Goal: Transaction & Acquisition: Purchase product/service

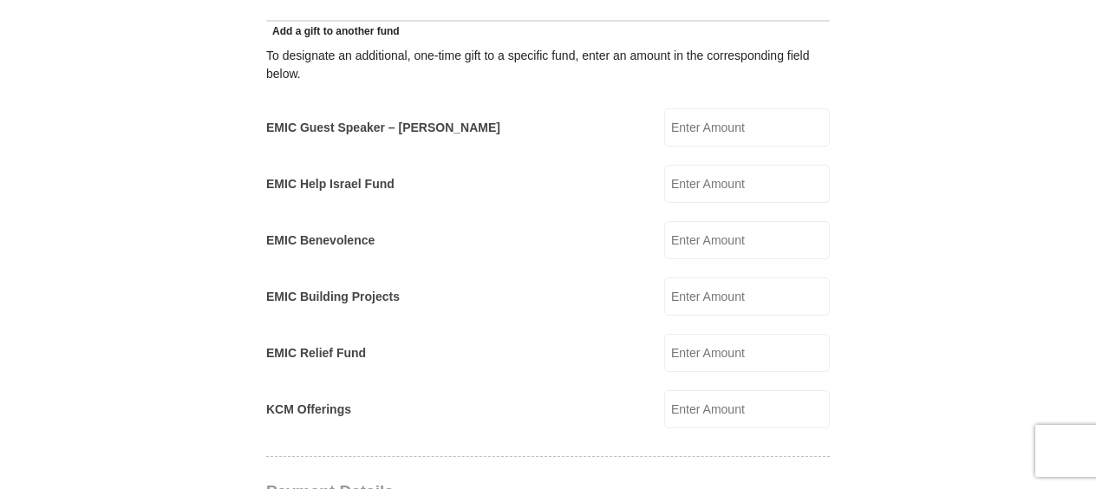
scroll to position [1049, 0]
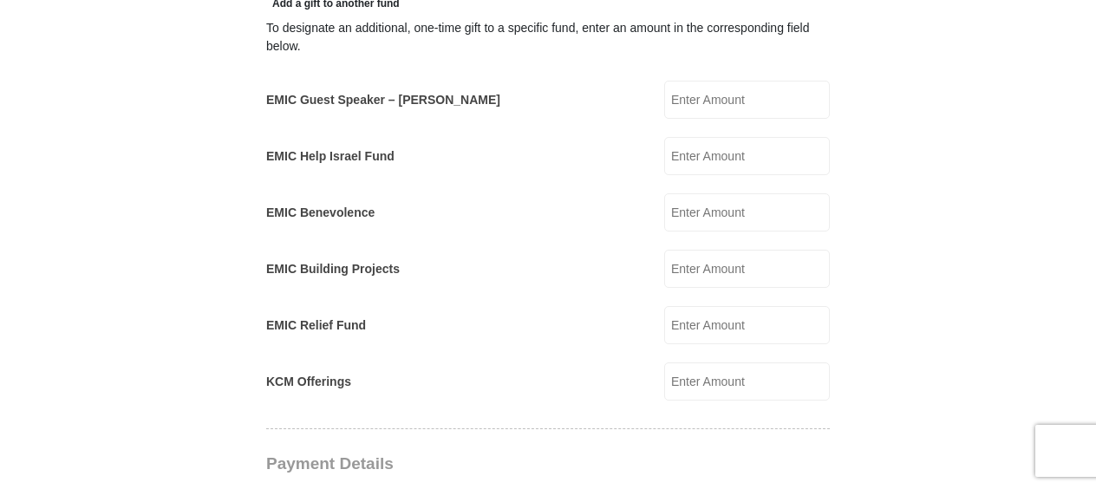
click at [693, 81] on input "EMIC Guest Speaker – [PERSON_NAME]" at bounding box center [747, 100] width 166 height 38
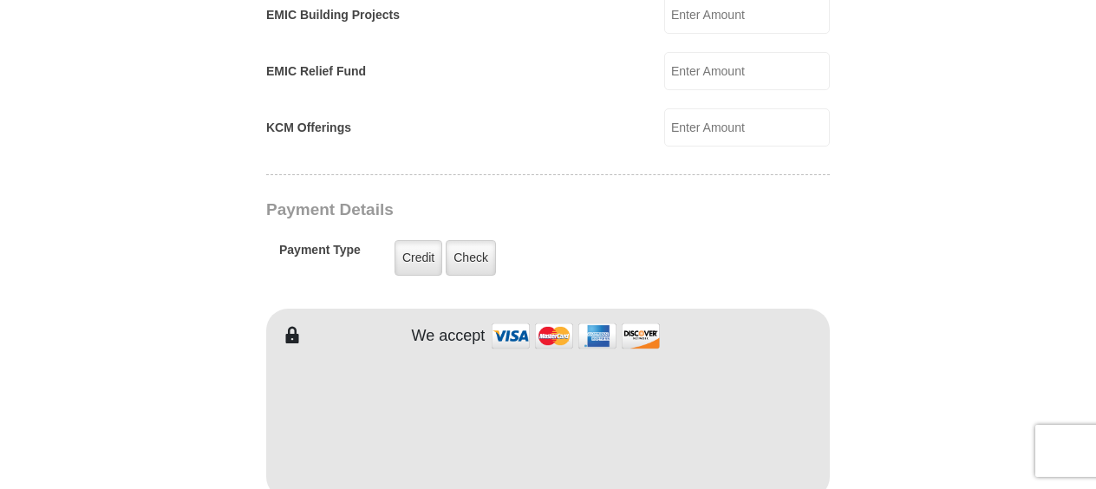
scroll to position [1304, 0]
type input "200"
click at [421, 239] on label "Credit" at bounding box center [418, 257] width 48 height 36
click at [0, 0] on input "Credit" at bounding box center [0, 0] width 0 height 0
click at [474, 239] on label "Check" at bounding box center [471, 257] width 50 height 36
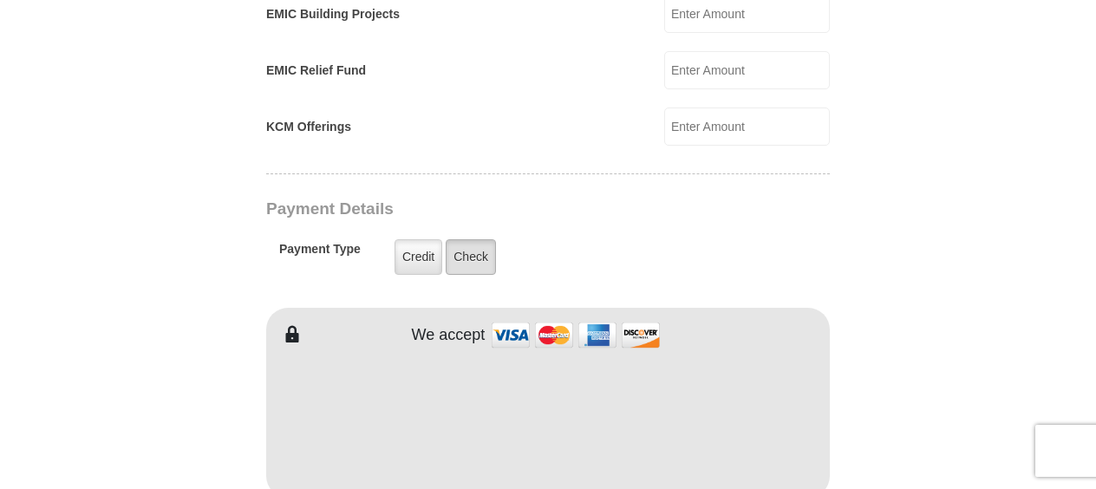
click at [0, 0] on input "Check" at bounding box center [0, 0] width 0 height 0
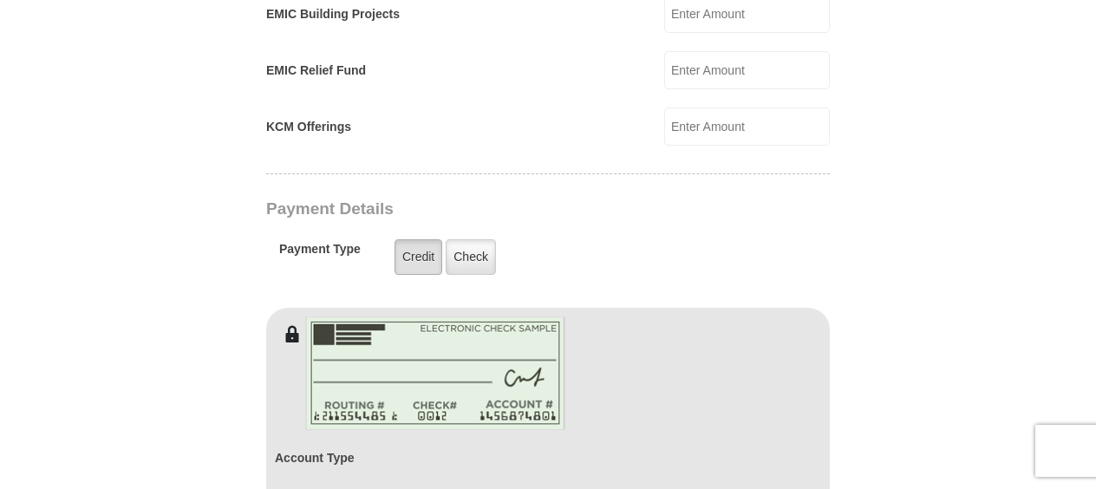
click at [425, 239] on label "Credit" at bounding box center [418, 257] width 48 height 36
click at [0, 0] on input "Credit" at bounding box center [0, 0] width 0 height 0
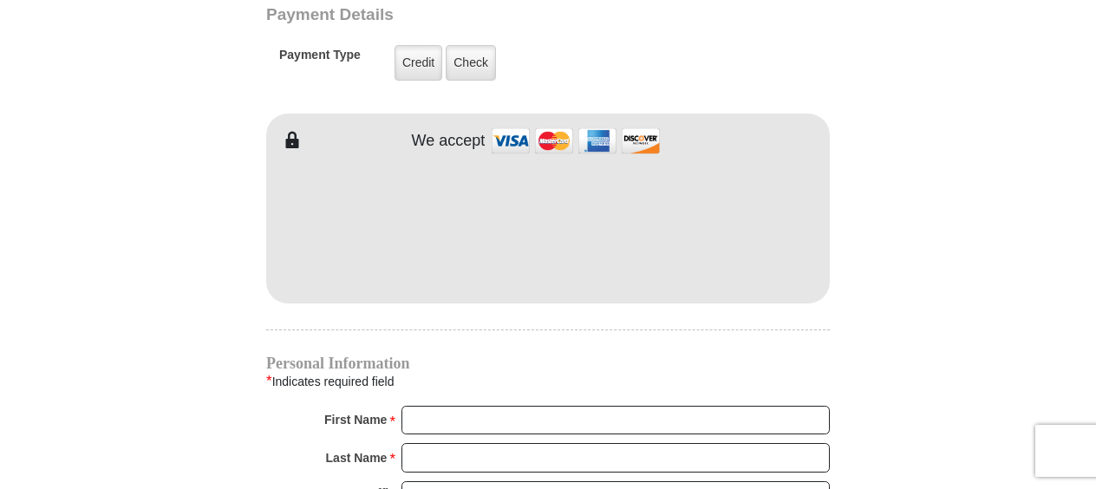
scroll to position [1496, 0]
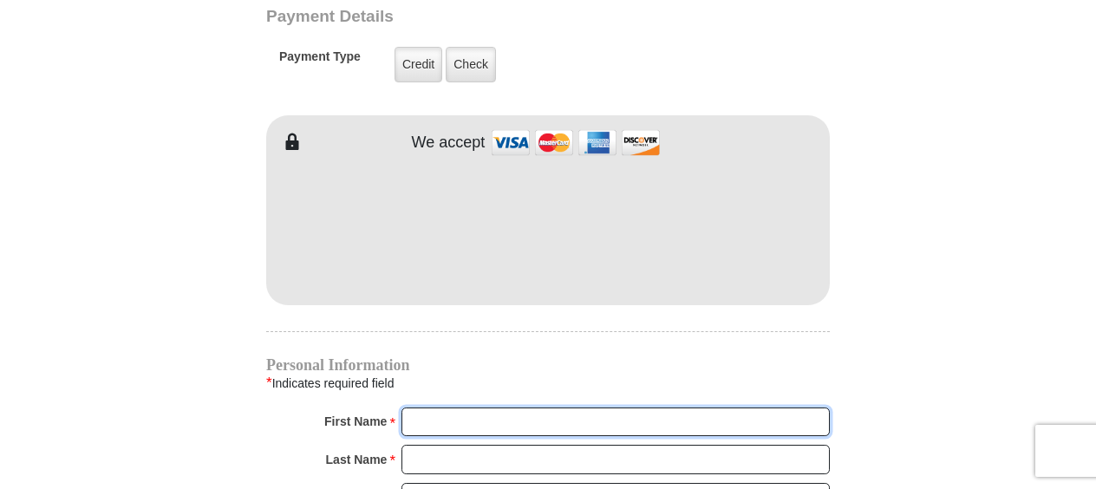
click at [458, 407] on input "First Name *" at bounding box center [615, 421] width 428 height 29
type input "[PERSON_NAME]"
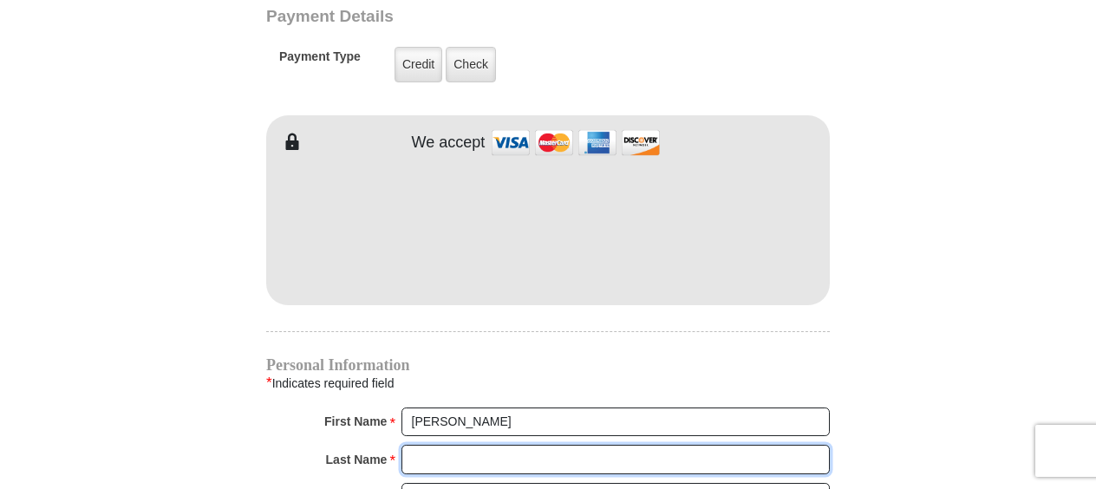
click at [458, 445] on input "Last Name *" at bounding box center [615, 459] width 428 height 29
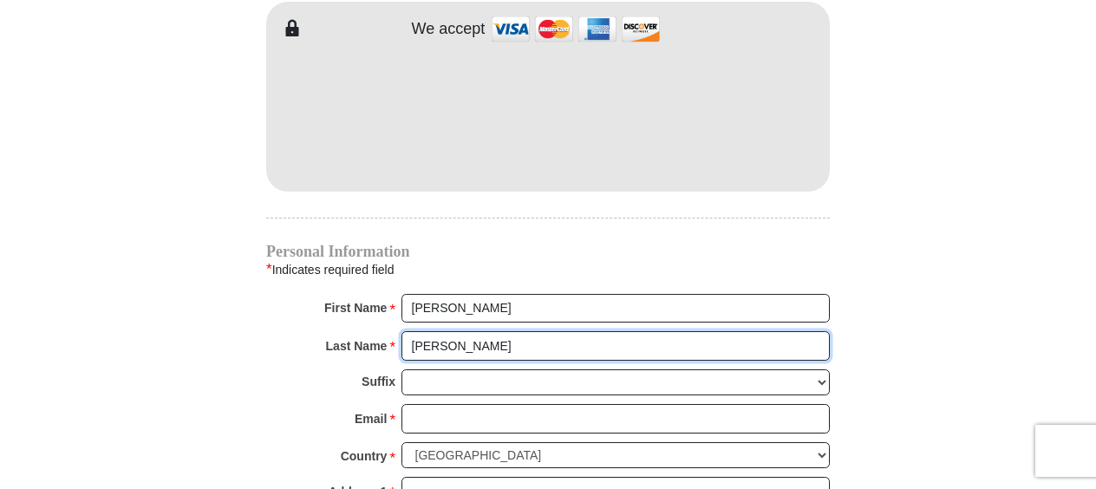
scroll to position [1611, 0]
type input "[PERSON_NAME]"
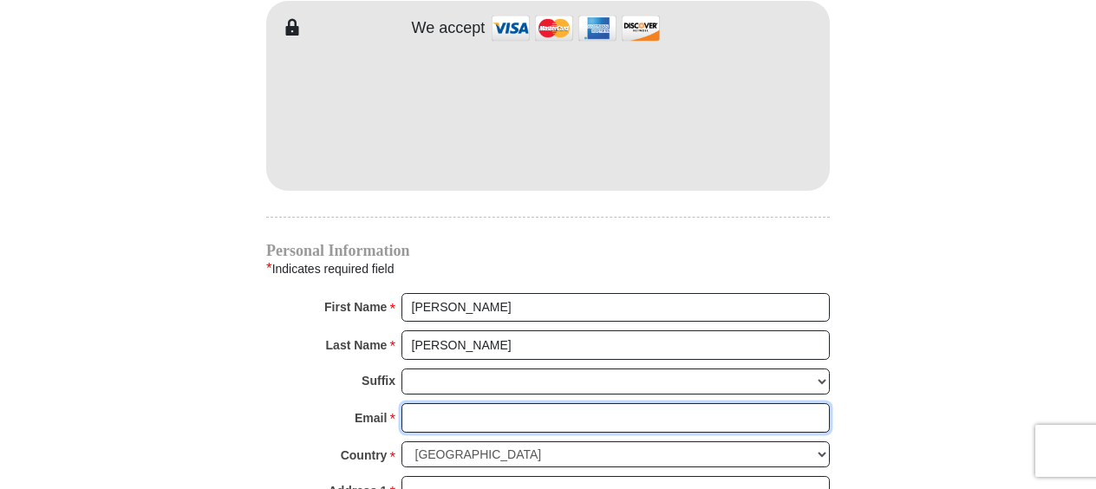
click at [465, 403] on input "Email *" at bounding box center [615, 417] width 428 height 29
type input "[EMAIL_ADDRESS][DOMAIN_NAME]"
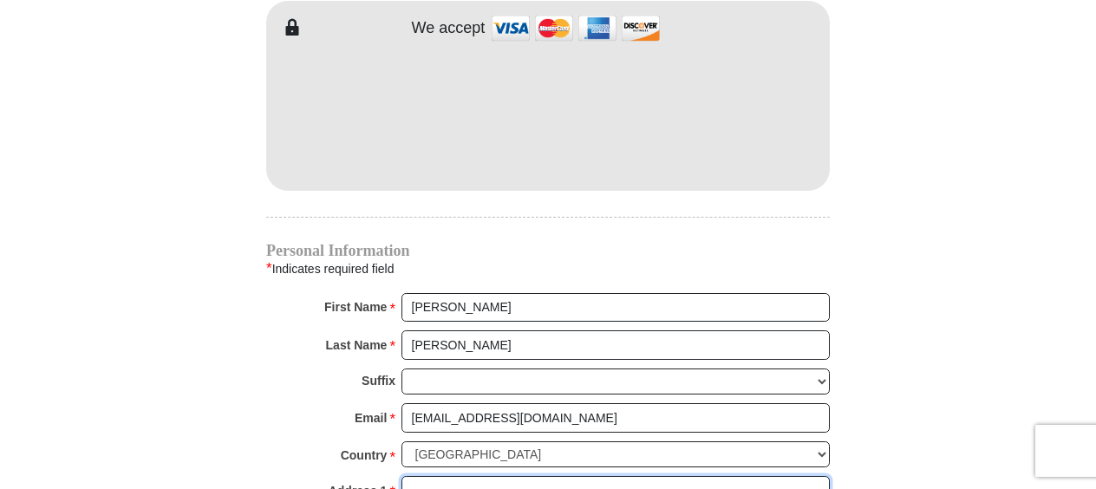
type input "[STREET_ADDRESS][PERSON_NAME]"
type input "[GEOGRAPHIC_DATA]"
select select "CA"
type input "95252"
type input "2092793639"
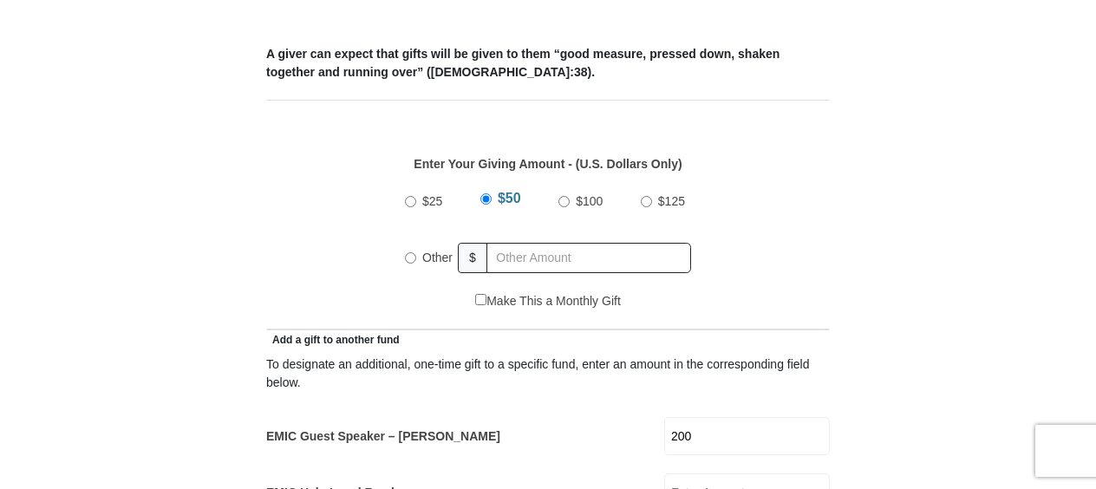
scroll to position [712, 0]
click at [413, 253] on input "Other" at bounding box center [410, 258] width 11 height 11
radio input "true"
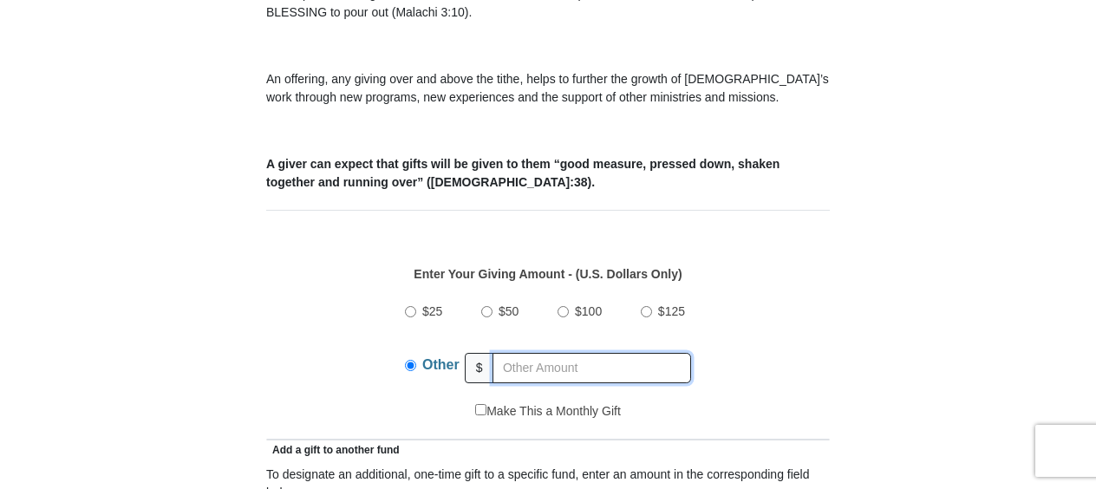
scroll to position [602, 0]
click at [409, 361] on input "Other" at bounding box center [410, 366] width 11 height 11
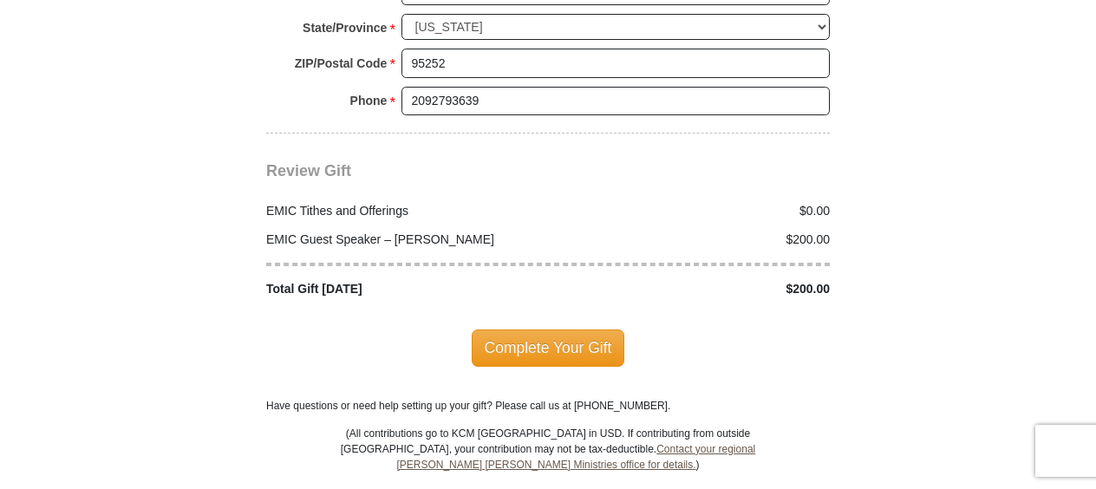
scroll to position [2188, 0]
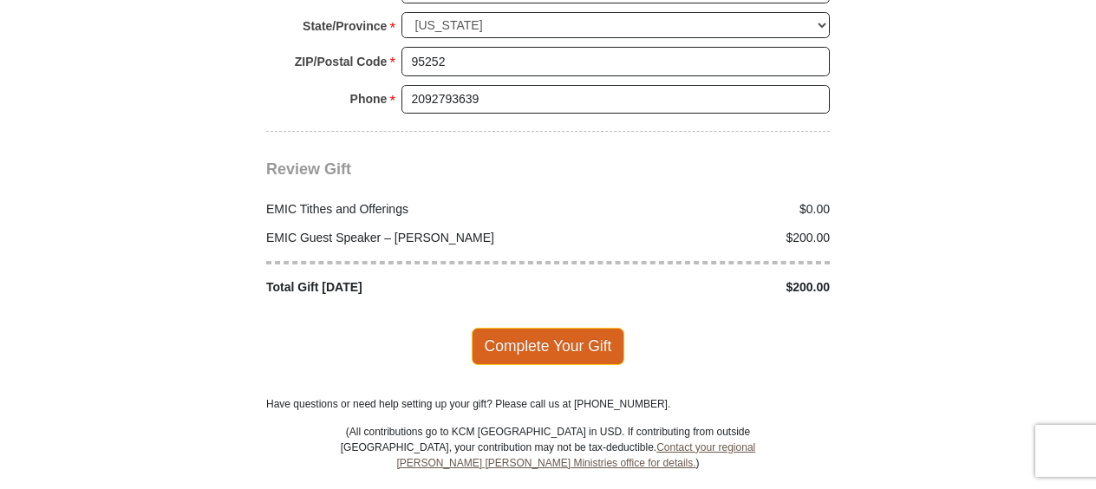
click at [580, 328] on span "Complete Your Gift" at bounding box center [548, 346] width 153 height 36
